Goal: Obtain resource: Obtain resource

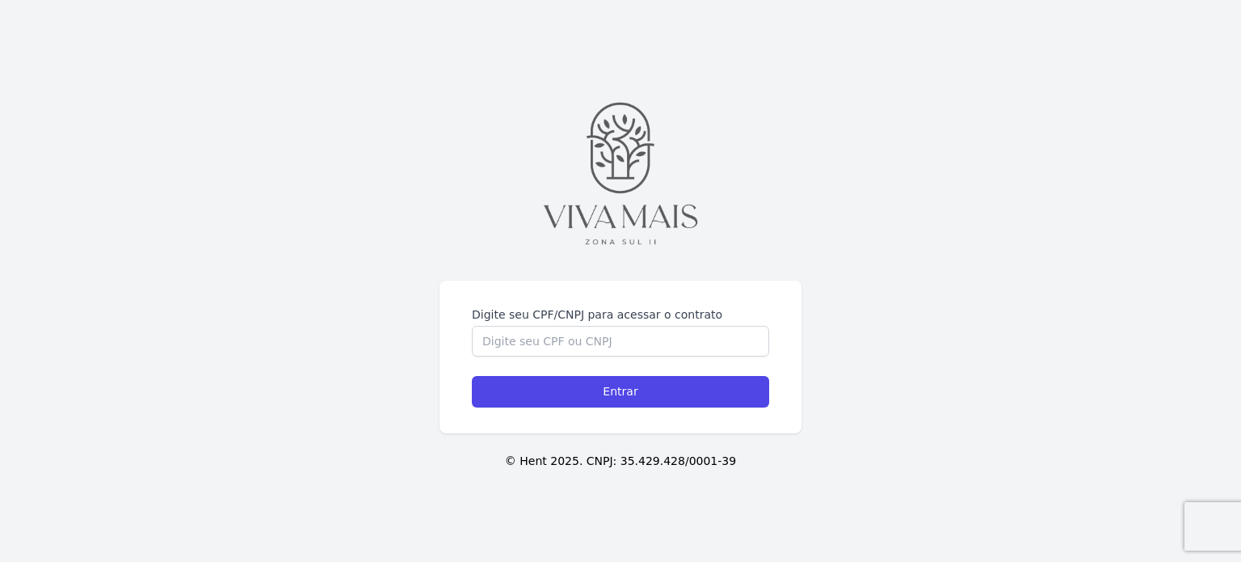
click at [604, 267] on div "Digite seu CPF/CNPJ para acessar o contrato Entrar © Hent 2025. CNPJ: 35.429.42…" at bounding box center [620, 281] width 1241 height 562
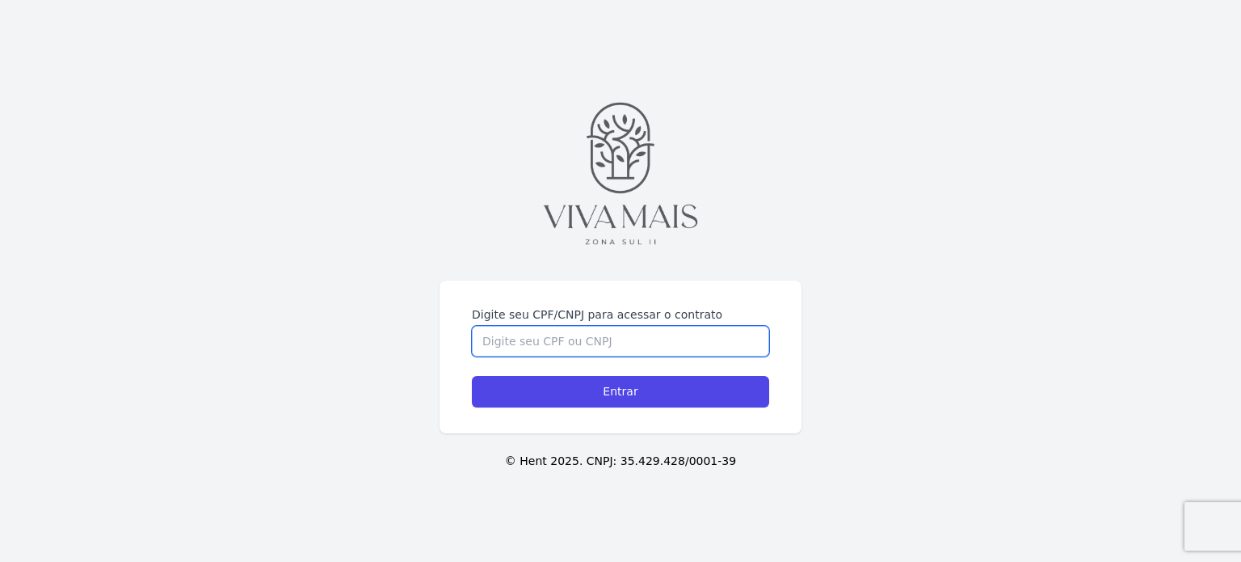
click at [595, 332] on input "Digite seu CPF/CNPJ para acessar o contrato" at bounding box center [620, 341] width 297 height 31
type input "60045377057"
click at [472, 376] on input "Entrar" at bounding box center [620, 392] width 297 height 32
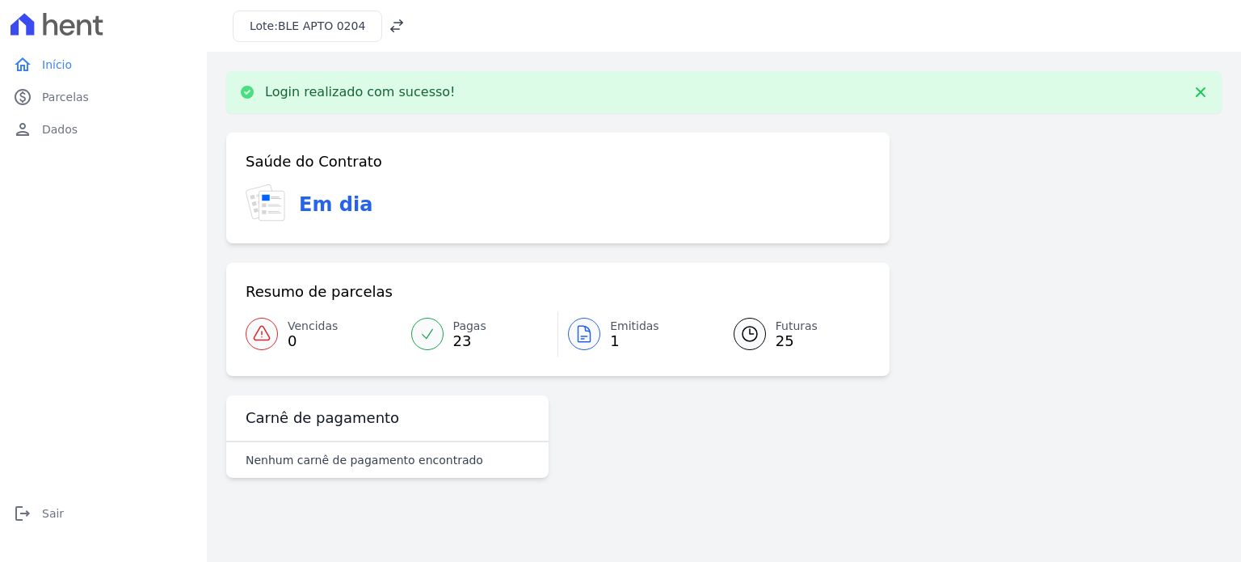
click at [619, 333] on span "Emitidas" at bounding box center [634, 326] width 49 height 17
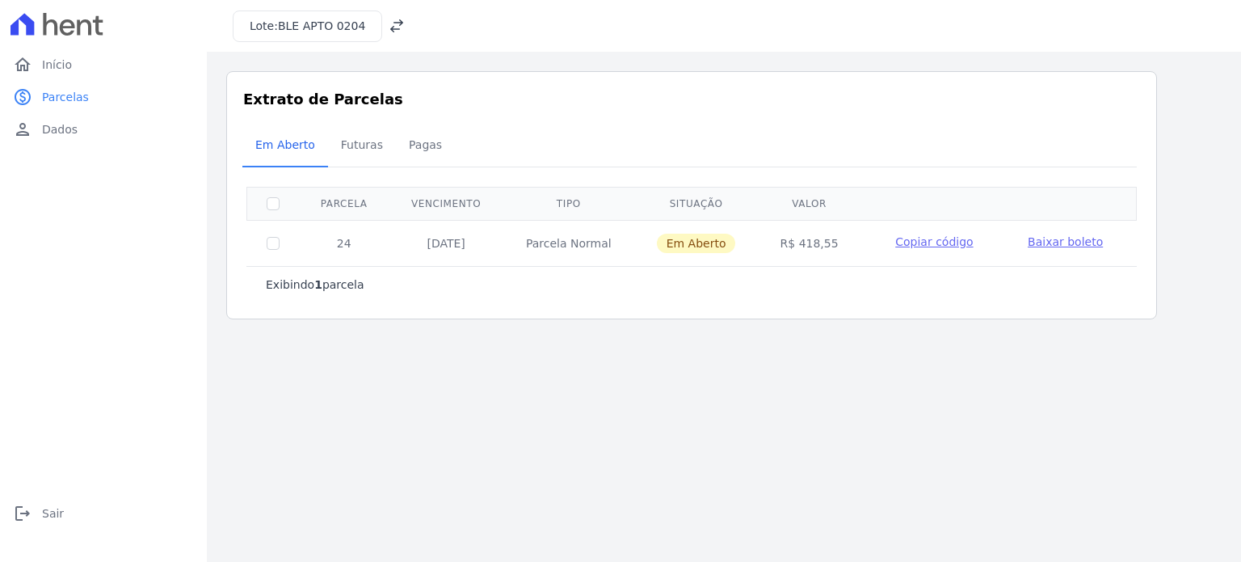
click at [1067, 244] on span "Baixar boleto" at bounding box center [1065, 241] width 75 height 13
click at [352, 141] on span "Futuras" at bounding box center [361, 144] width 61 height 32
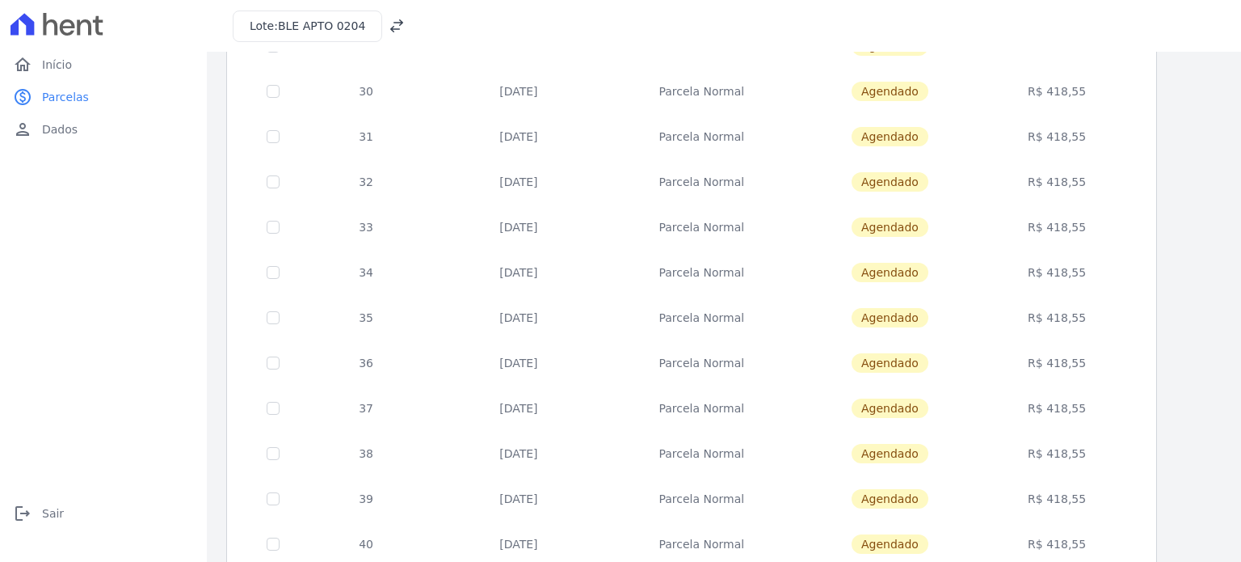
scroll to position [655, 0]
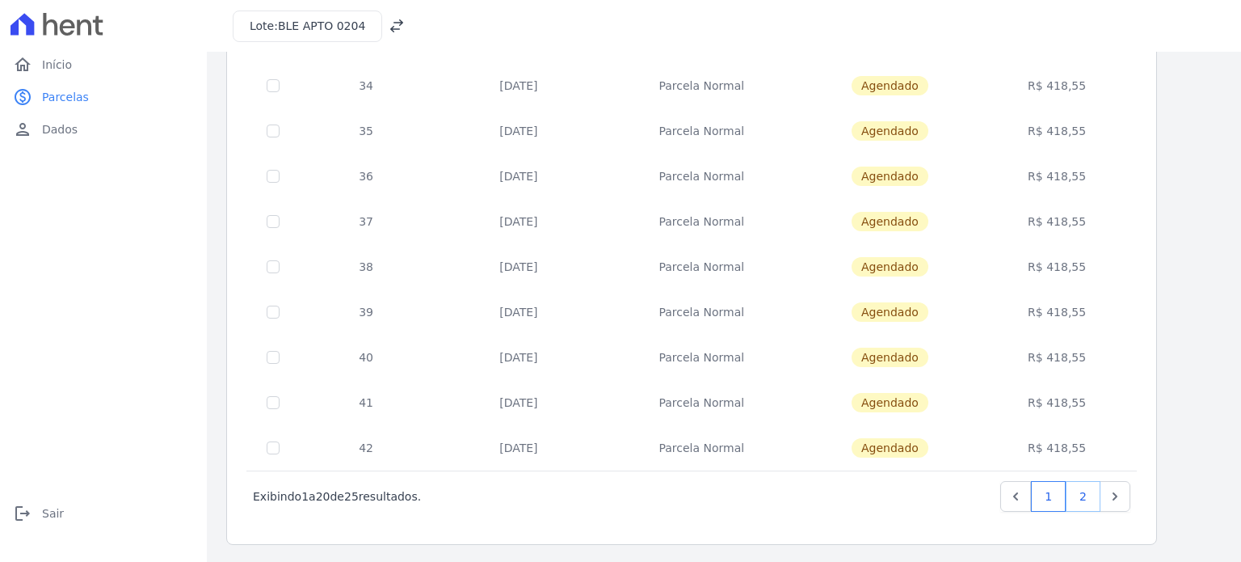
click at [1084, 503] on link "2" at bounding box center [1083, 496] width 35 height 31
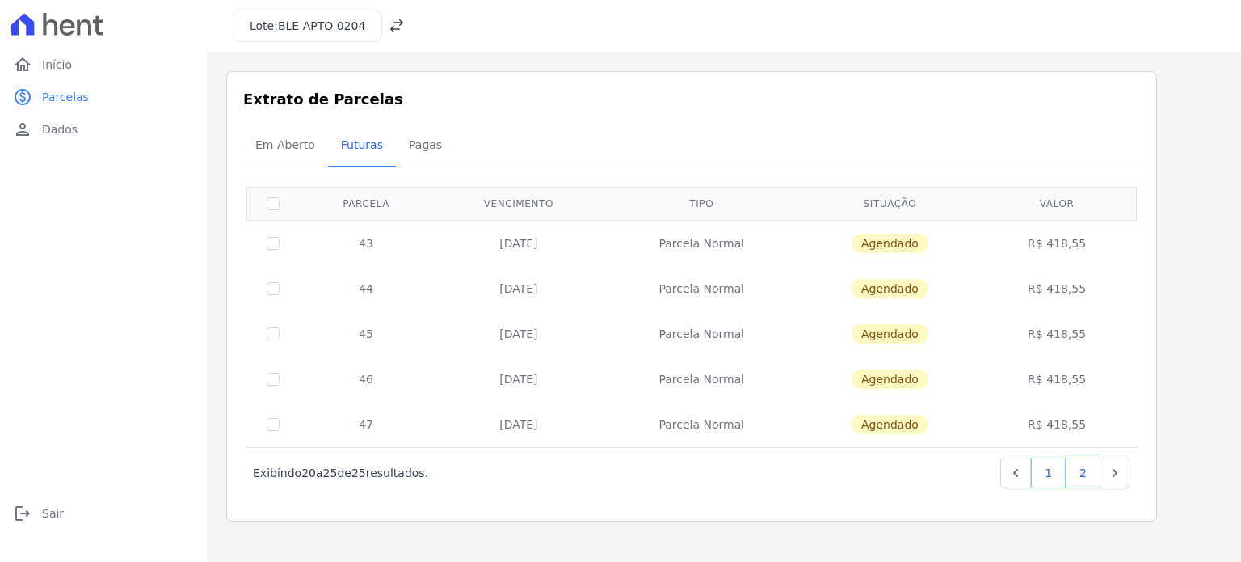
click at [1047, 478] on link "1" at bounding box center [1048, 472] width 35 height 31
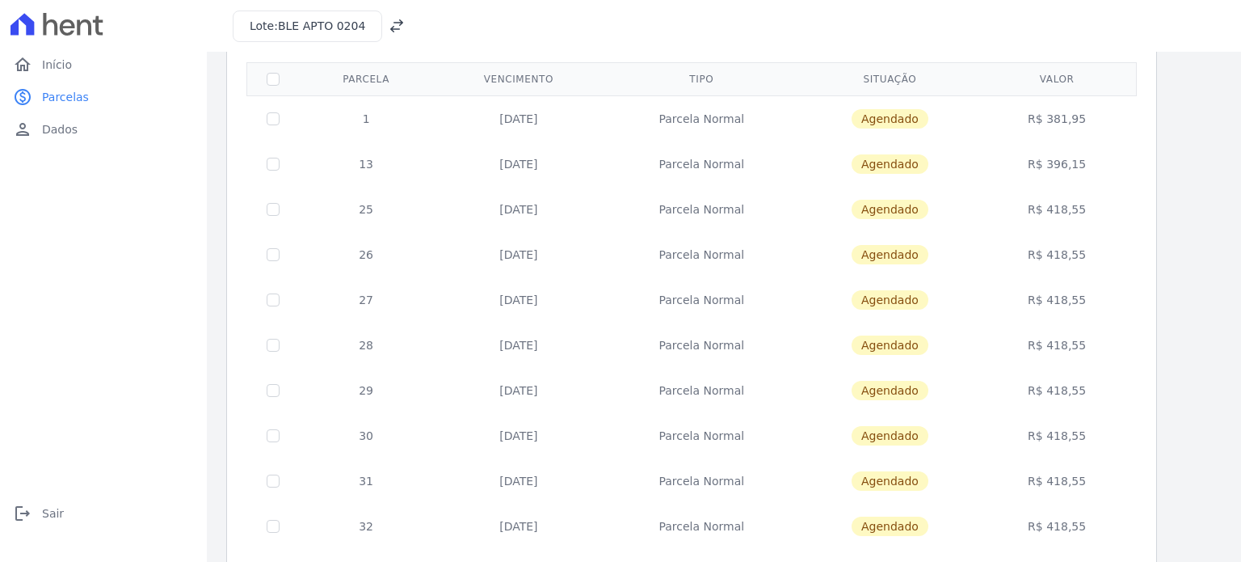
scroll to position [126, 0]
